Goal: Task Accomplishment & Management: Complete application form

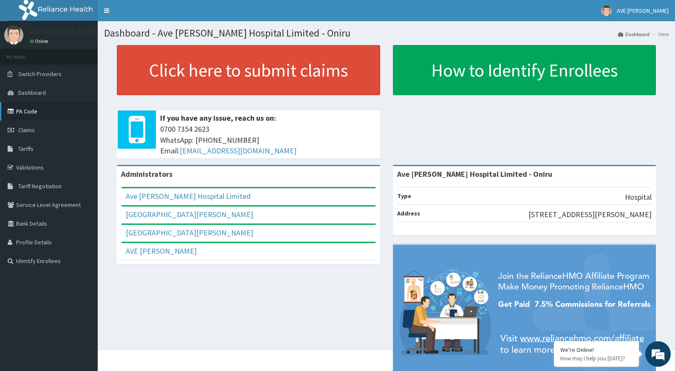
click at [29, 111] on link "PA Code" at bounding box center [49, 111] width 98 height 19
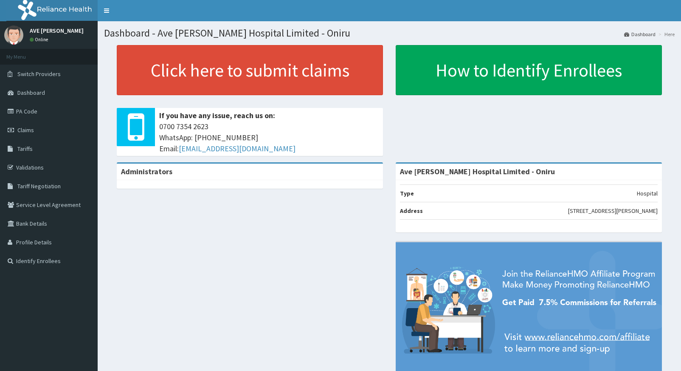
click at [191, 235] on div "Administrators Ave Maria Hospital Limited - Oniru Type Hospital Address Plot 7 …" at bounding box center [389, 276] width 571 height 228
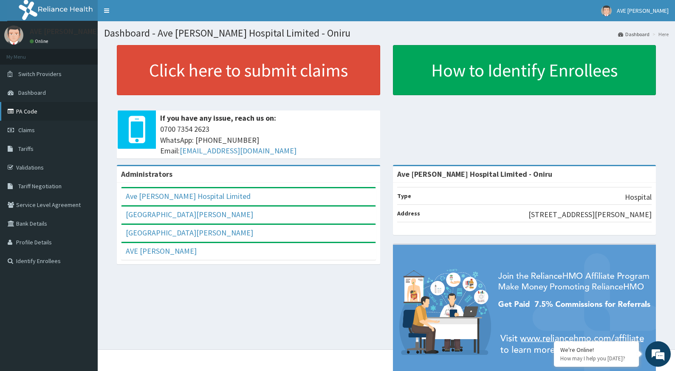
click at [37, 108] on link "PA Code" at bounding box center [49, 111] width 98 height 19
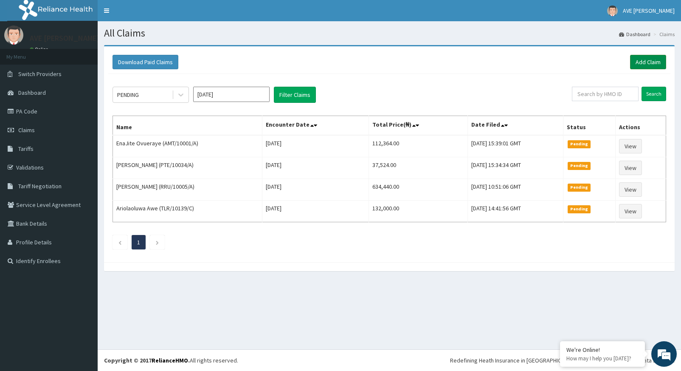
click at [652, 64] on link "Add Claim" at bounding box center [648, 62] width 36 height 14
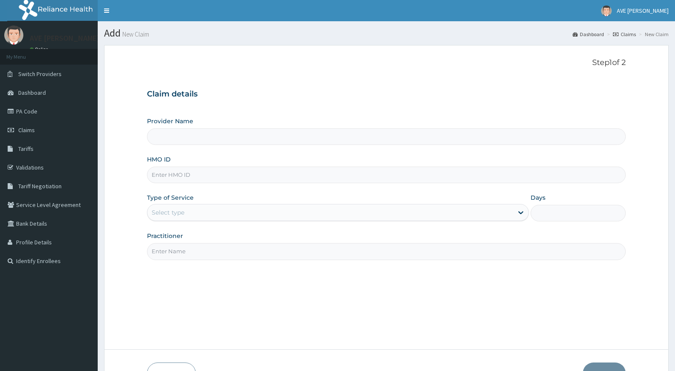
type input "Ave [PERSON_NAME] Hospital Limited - Oniru"
click at [203, 178] on input "HMO ID" at bounding box center [386, 175] width 479 height 17
paste input "MVM/10008/B"
type input "MVM/10008/B"
click at [185, 218] on div "Select type" at bounding box center [330, 213] width 366 height 14
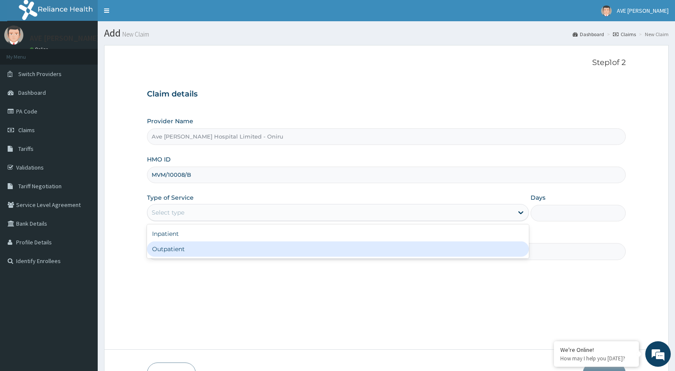
click at [177, 249] on div "Outpatient" at bounding box center [338, 248] width 382 height 15
type input "1"
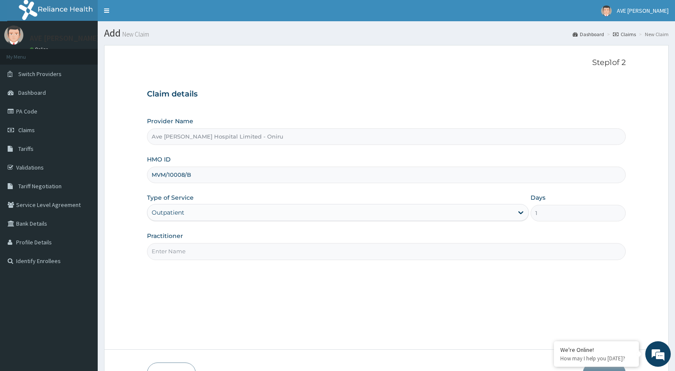
click at [183, 253] on input "Practitioner" at bounding box center [386, 251] width 479 height 17
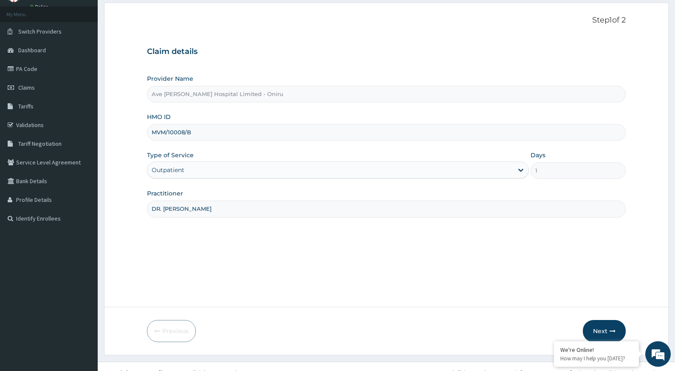
scroll to position [55, 0]
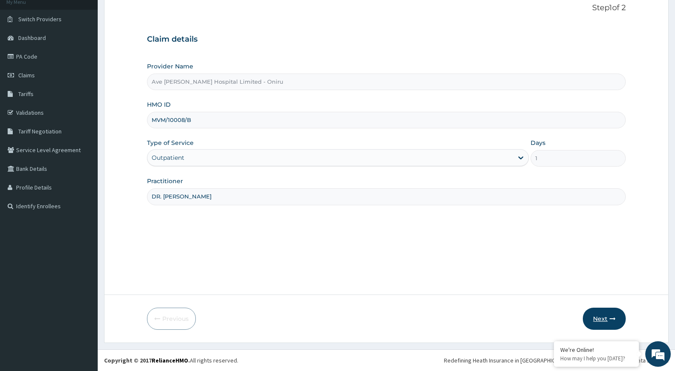
type input "DR. PETER"
click at [604, 319] on button "Next" at bounding box center [604, 319] width 43 height 22
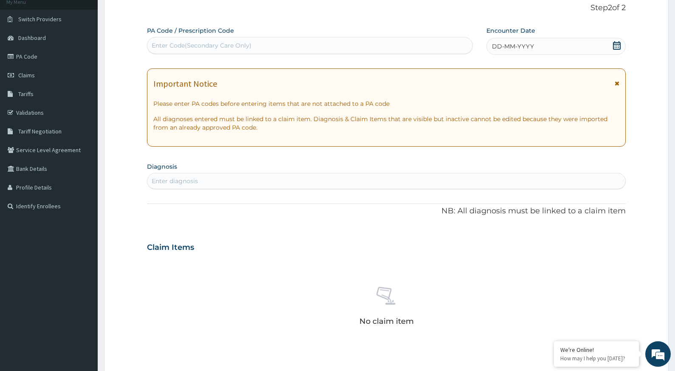
click at [241, 42] on div "Enter Code(Secondary Care Only)" at bounding box center [202, 45] width 100 height 8
paste input "PA/2FFF84"
type input "PA/2FFF84"
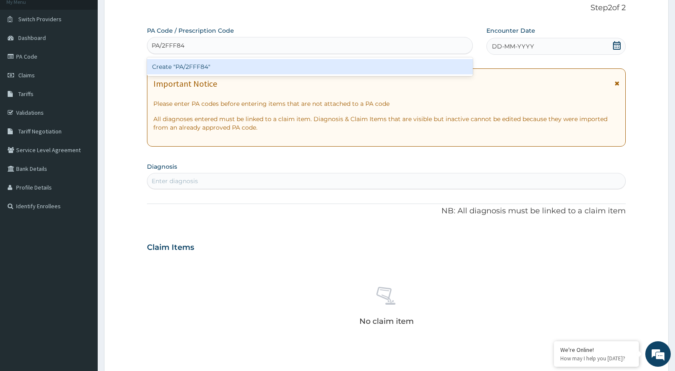
click at [224, 69] on div "Create "PA/2FFF84"" at bounding box center [310, 66] width 326 height 15
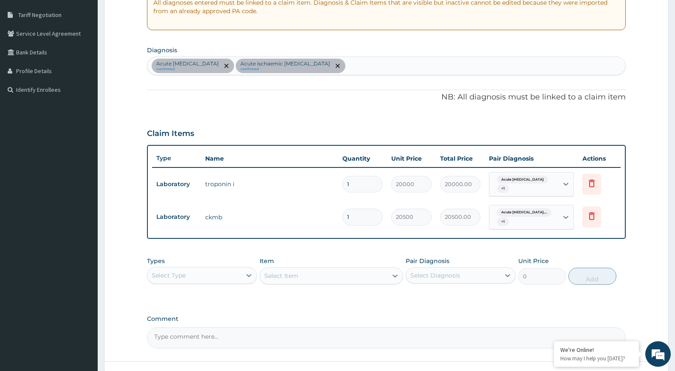
scroll to position [184, 0]
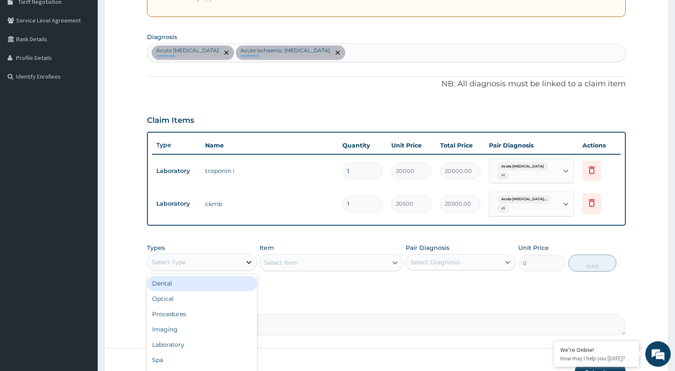
click at [245, 260] on icon at bounding box center [249, 262] width 8 height 8
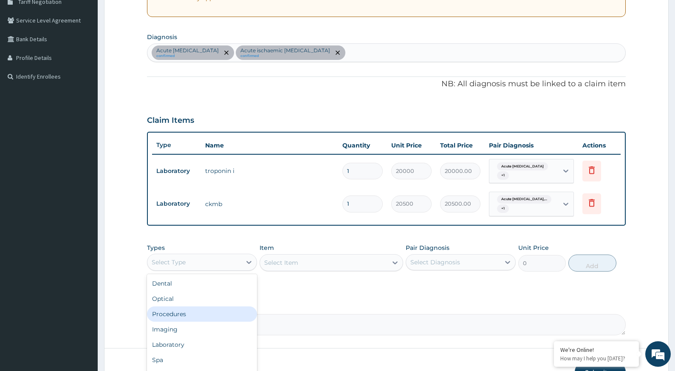
click at [184, 316] on div "Procedures" at bounding box center [202, 313] width 110 height 15
click at [311, 264] on div "Select Item" at bounding box center [332, 262] width 144 height 17
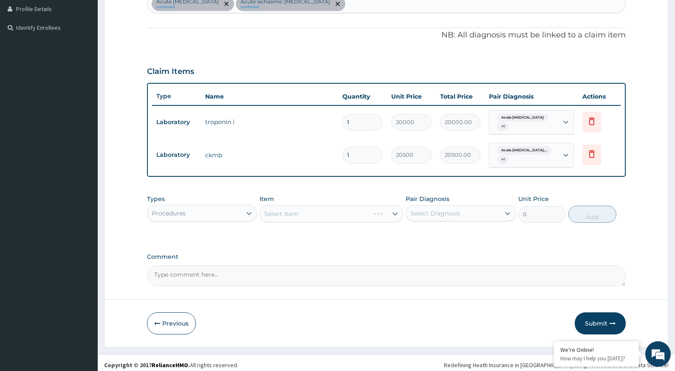
scroll to position [238, 0]
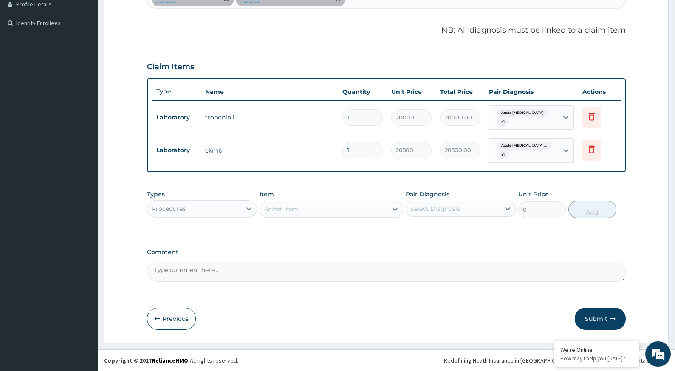
click at [330, 204] on div "Select Item" at bounding box center [323, 209] width 127 height 14
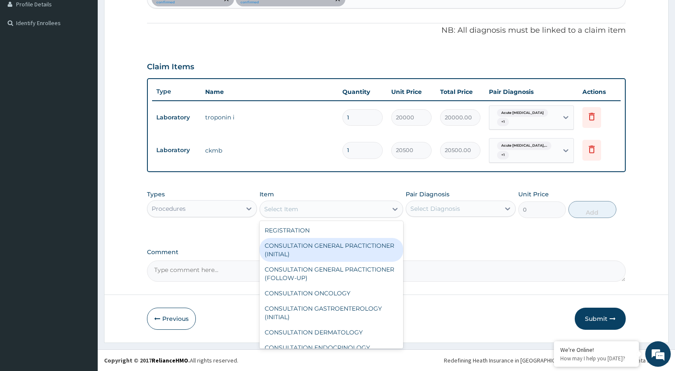
click at [335, 245] on div "CONSULTATION GENERAL PRACTICTIONER (INITIAL)" at bounding box center [332, 250] width 144 height 24
type input "15000"
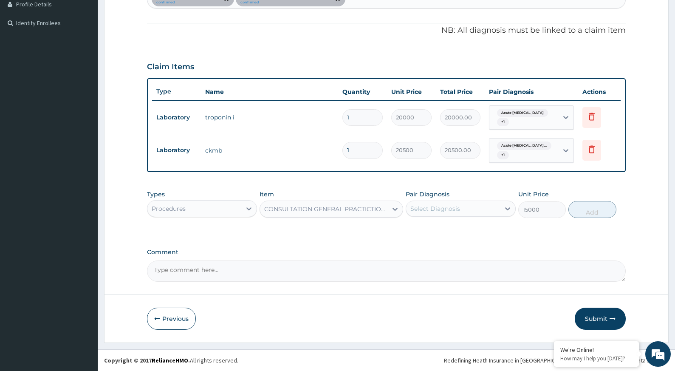
click at [462, 208] on div "Select Diagnosis" at bounding box center [453, 209] width 94 height 14
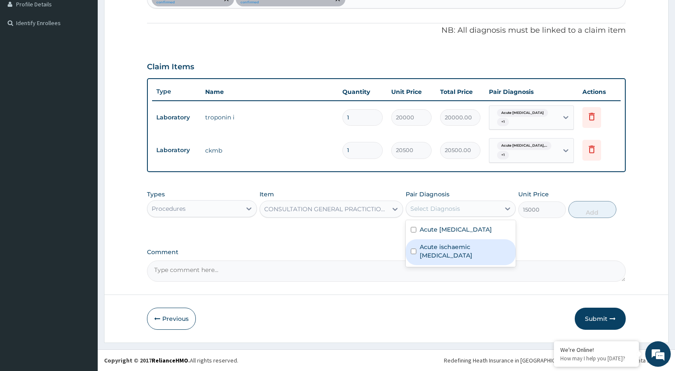
click at [446, 247] on label "Acute ischaemic heart disease, unspecified" at bounding box center [465, 251] width 91 height 17
checkbox input "true"
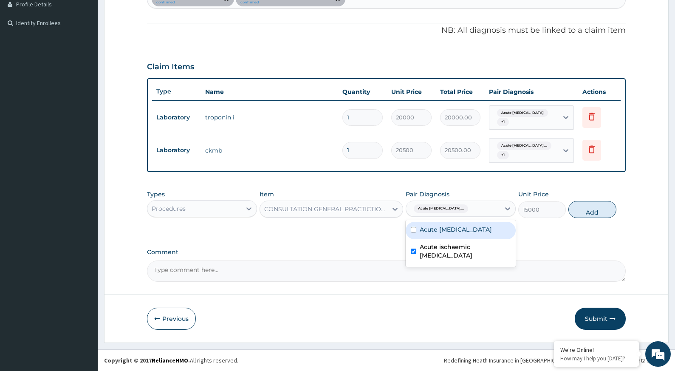
click at [453, 230] on label "Acute heart failure" at bounding box center [456, 229] width 72 height 8
checkbox input "true"
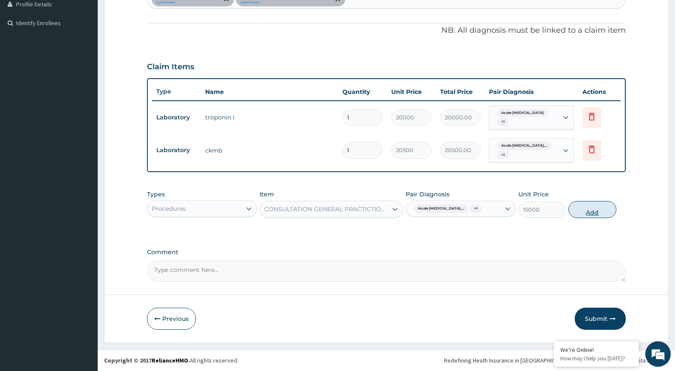
click at [588, 218] on button "Add" at bounding box center [592, 209] width 48 height 17
type input "0"
click at [588, 218] on div "Types Procedures Item CONSULTATION GENERAL PRACTICTIONER (INITIAL) Pair Diagnos…" at bounding box center [386, 204] width 479 height 37
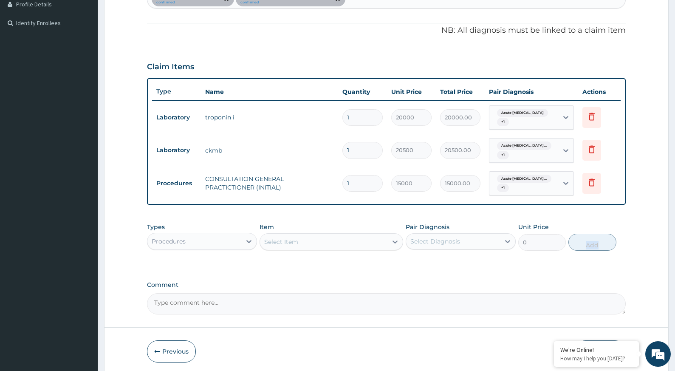
scroll to position [271, 0]
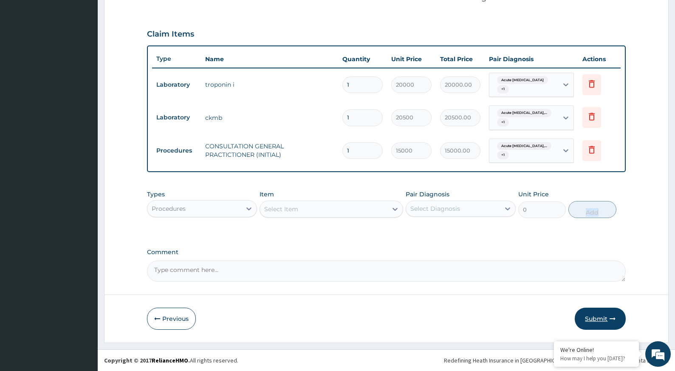
click at [584, 319] on button "Submit" at bounding box center [600, 319] width 51 height 22
